Goal: Check status

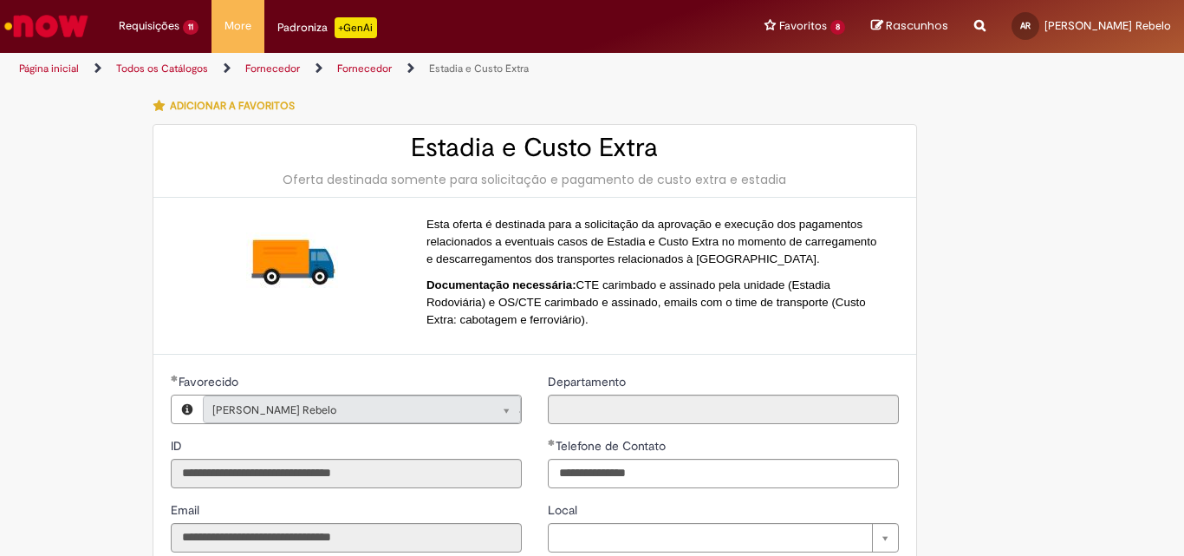
select select "*******"
select select "**********"
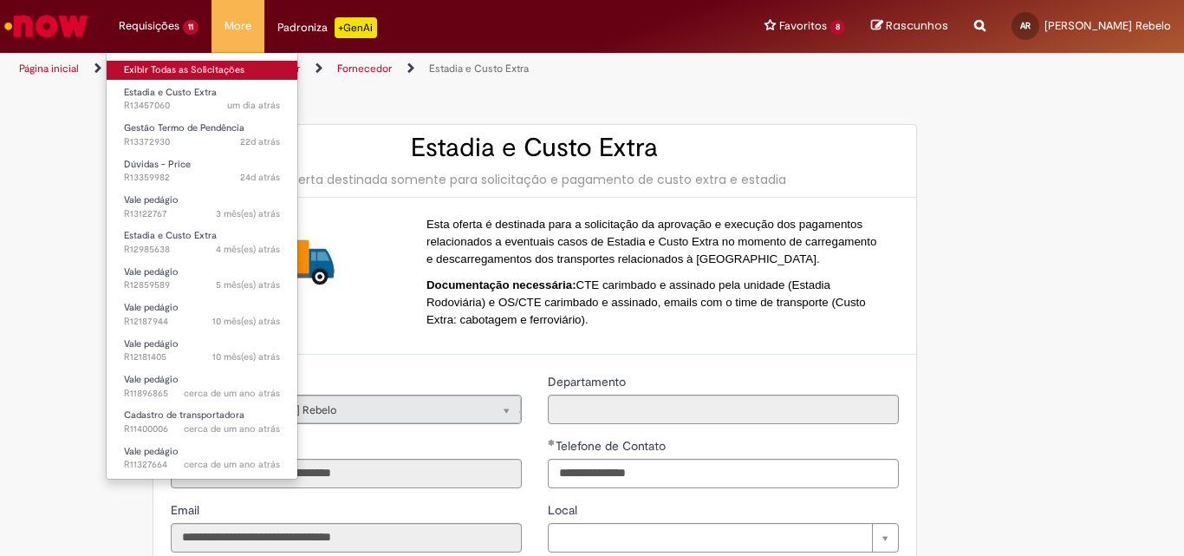
scroll to position [987, 0]
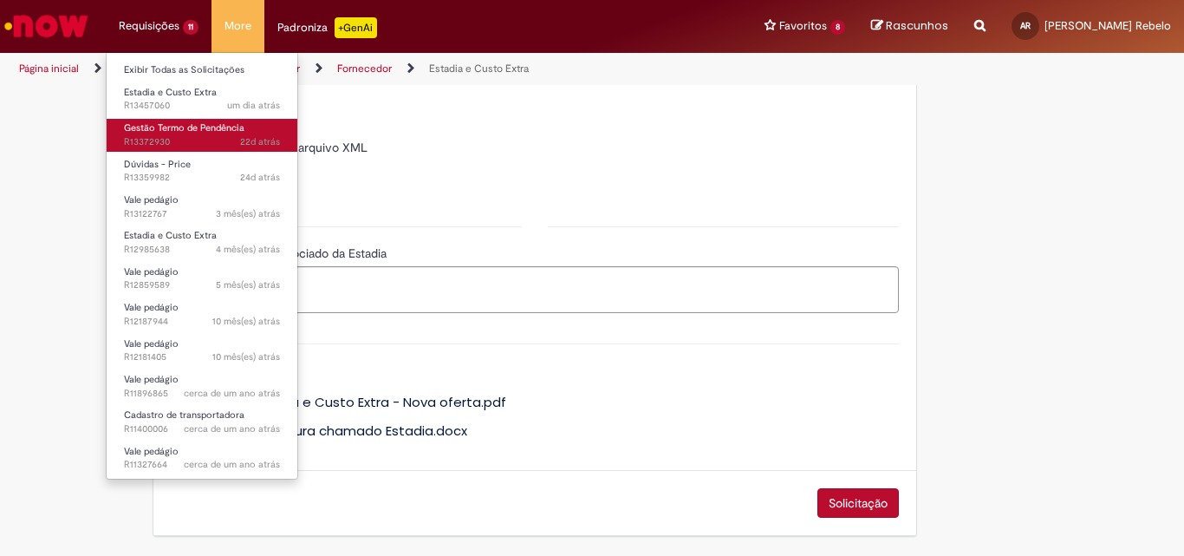
click at [142, 124] on span "Gestão Termo de Pendência" at bounding box center [184, 127] width 120 height 13
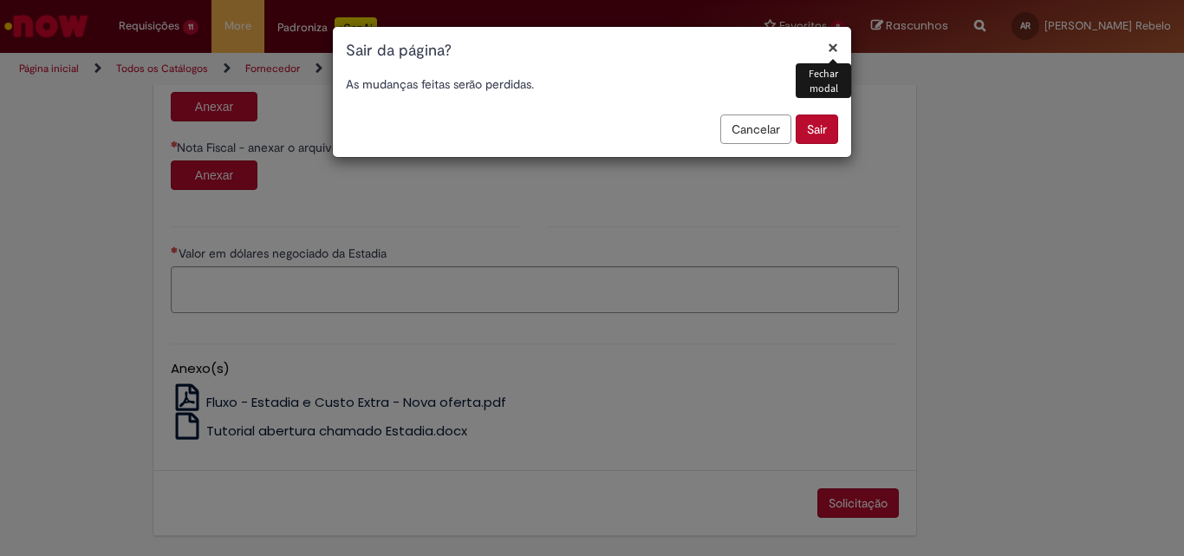
click at [808, 133] on button "Sair" at bounding box center [817, 128] width 42 height 29
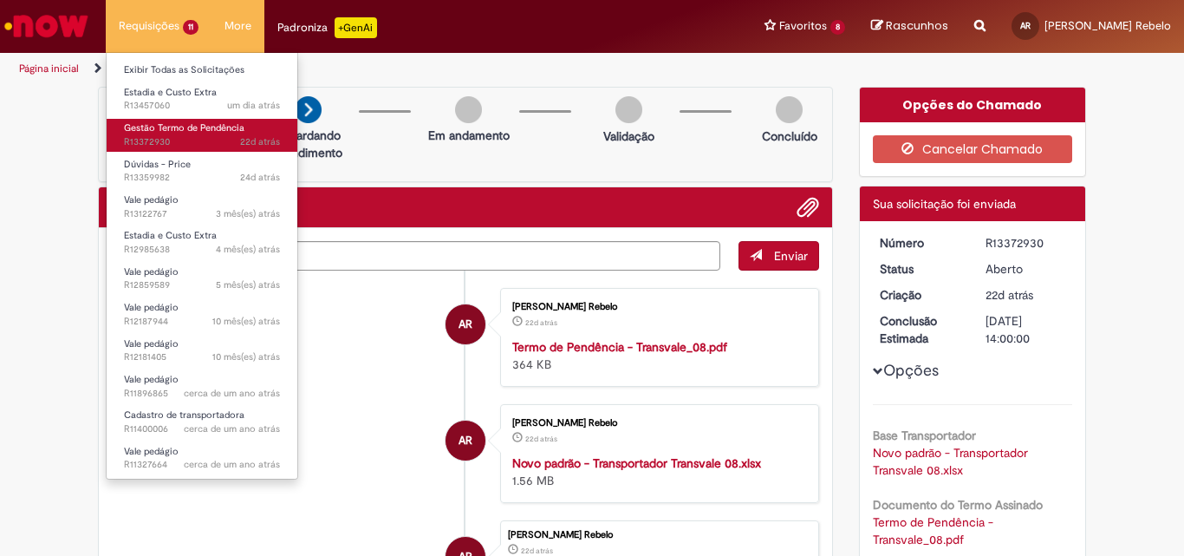
click at [176, 126] on span "Gestão Termo de Pendência" at bounding box center [184, 127] width 120 height 13
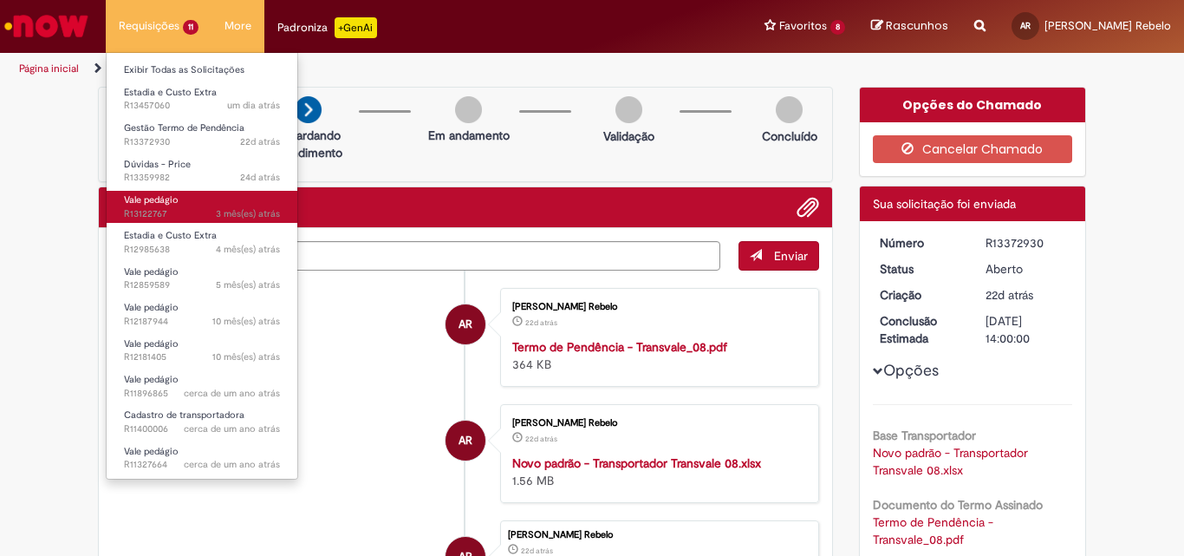
click at [190, 212] on span "3 mês(es) atrás 3 meses atrás R13122767" at bounding box center [202, 214] width 156 height 14
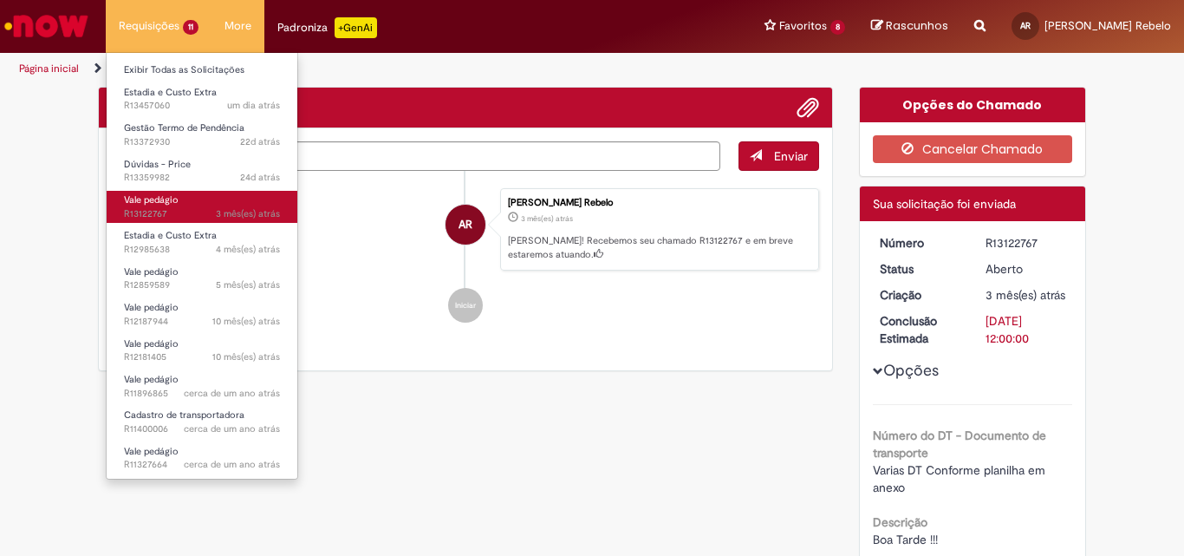
click at [160, 203] on span "Vale pedágio" at bounding box center [151, 199] width 55 height 13
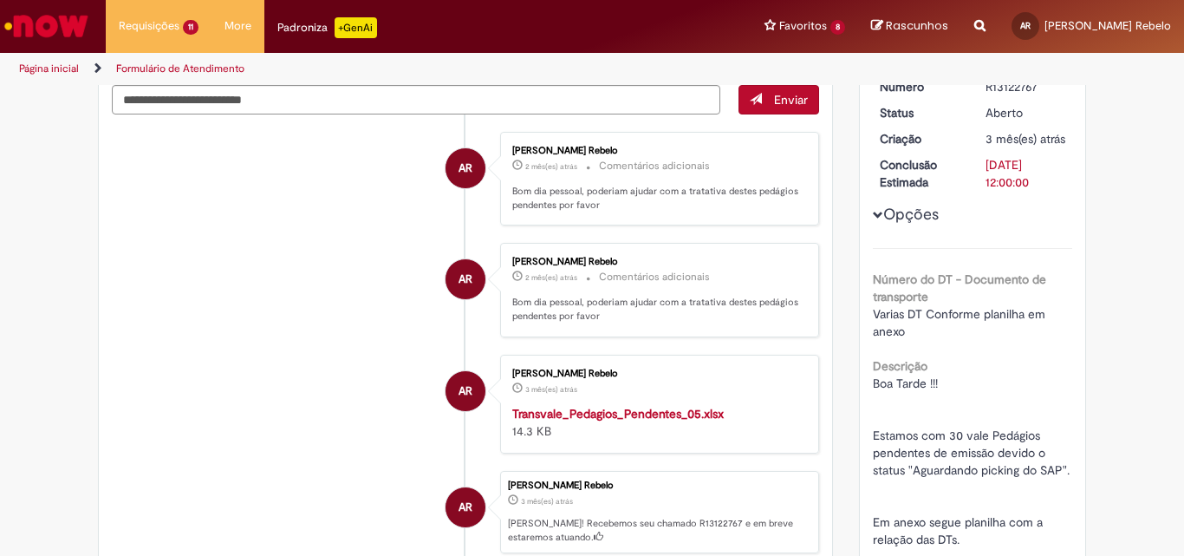
scroll to position [173, 0]
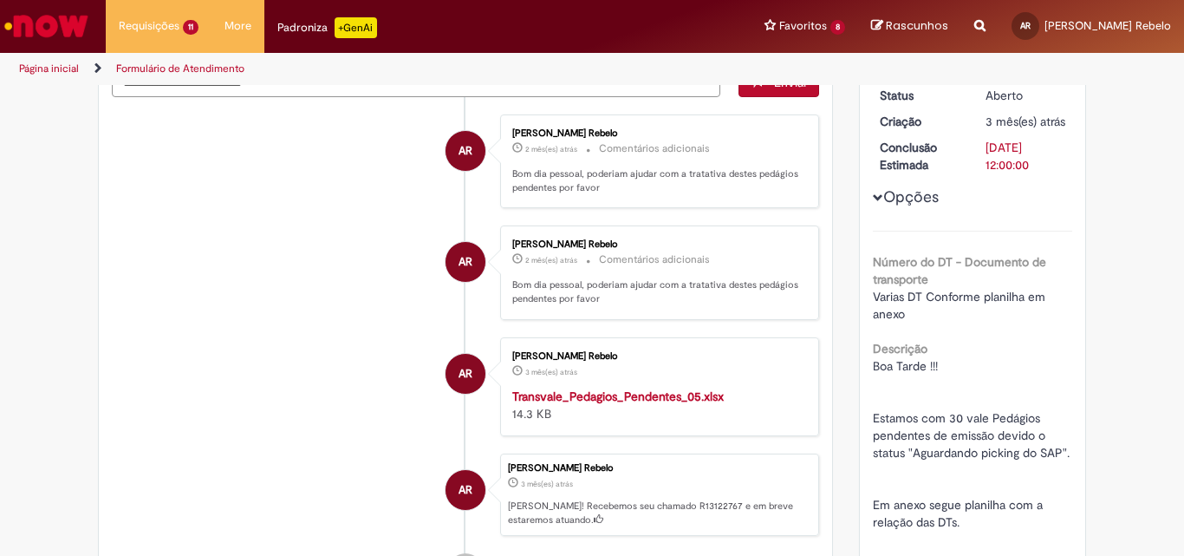
click at [616, 394] on strong "Transvale_Pedagios_Pendentes_05.xlsx" at bounding box center [618, 396] width 212 height 16
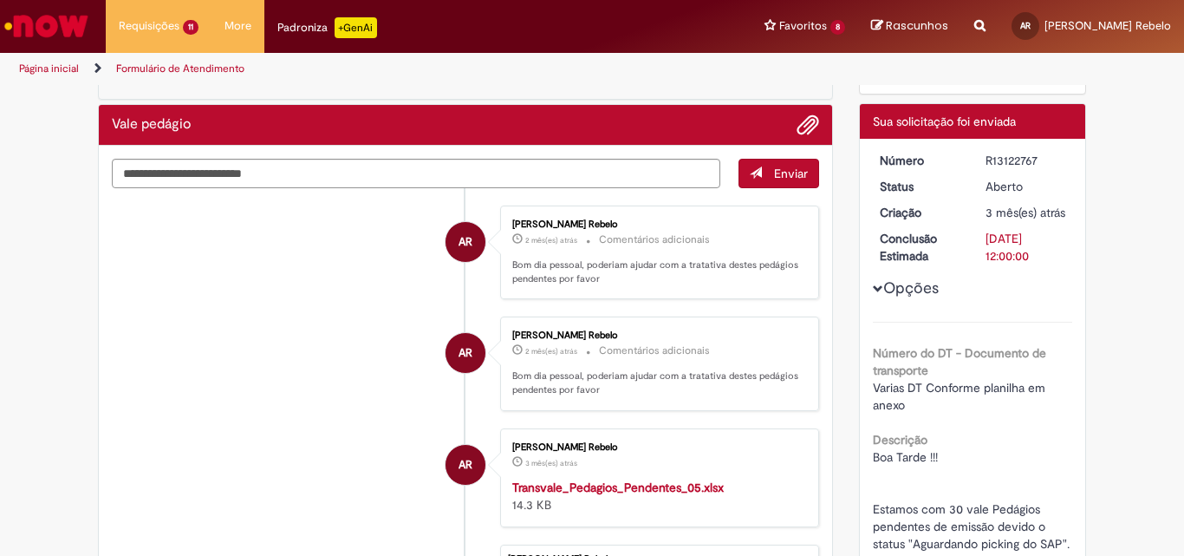
scroll to position [0, 0]
